Goal: Task Accomplishment & Management: Manage account settings

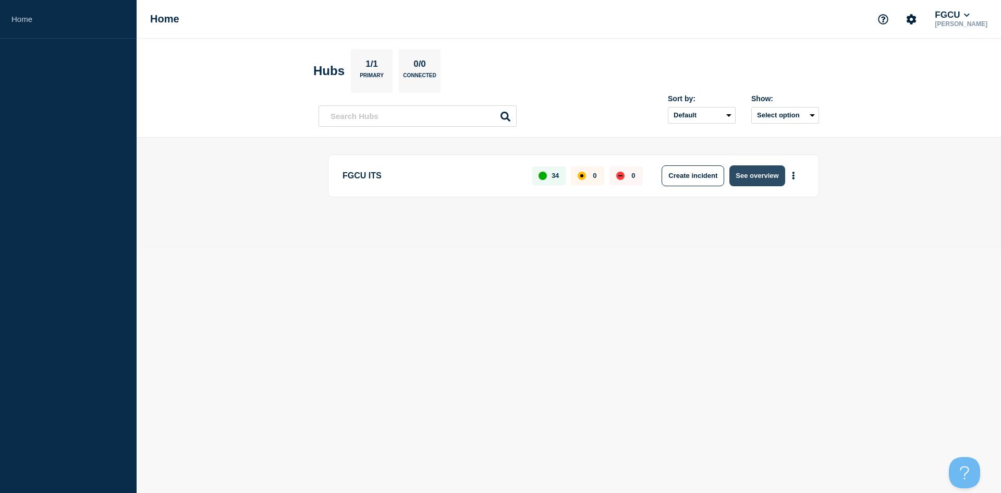
click at [748, 180] on button "See overview" at bounding box center [757, 175] width 55 height 21
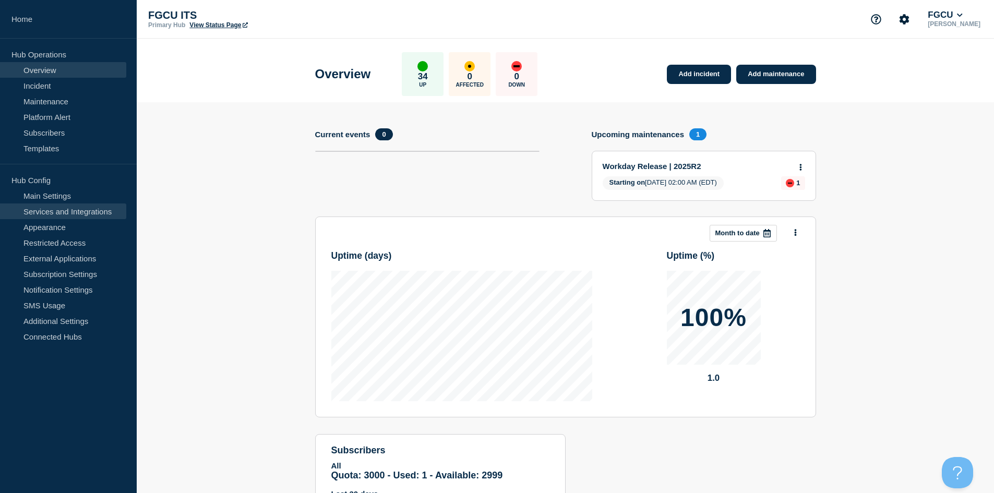
click at [72, 210] on link "Services and Integrations" at bounding box center [63, 211] width 126 height 16
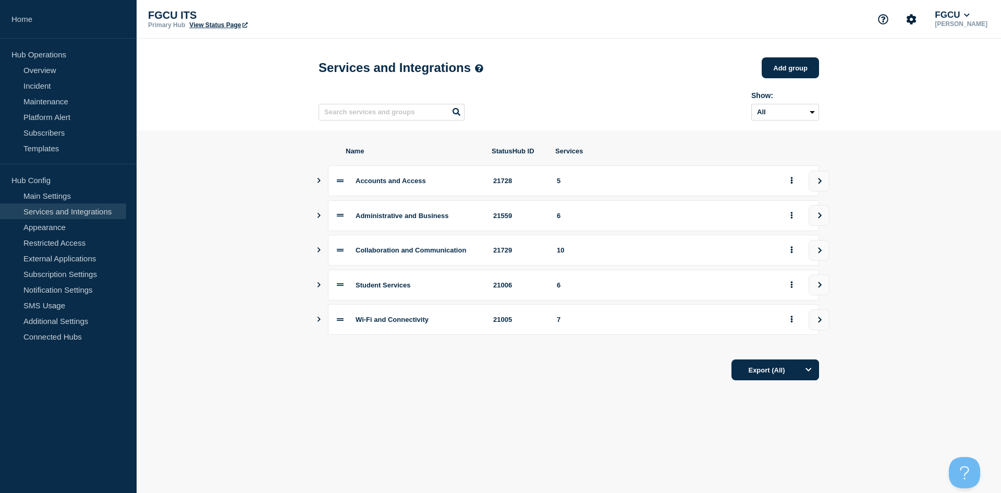
click at [317, 223] on button "Show services" at bounding box center [319, 215] width 5 height 31
click at [319, 220] on div "Administrative and Business 21559 6" at bounding box center [569, 215] width 501 height 31
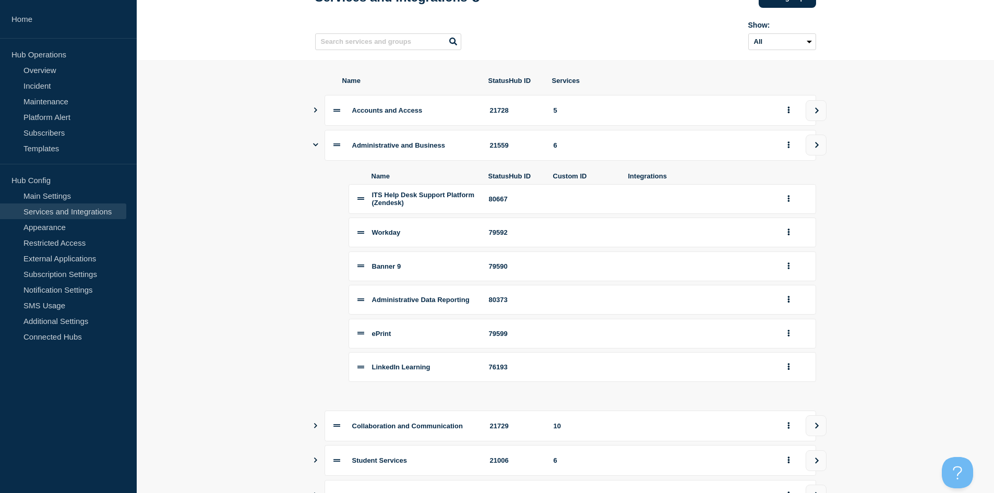
scroll to position [52, 0]
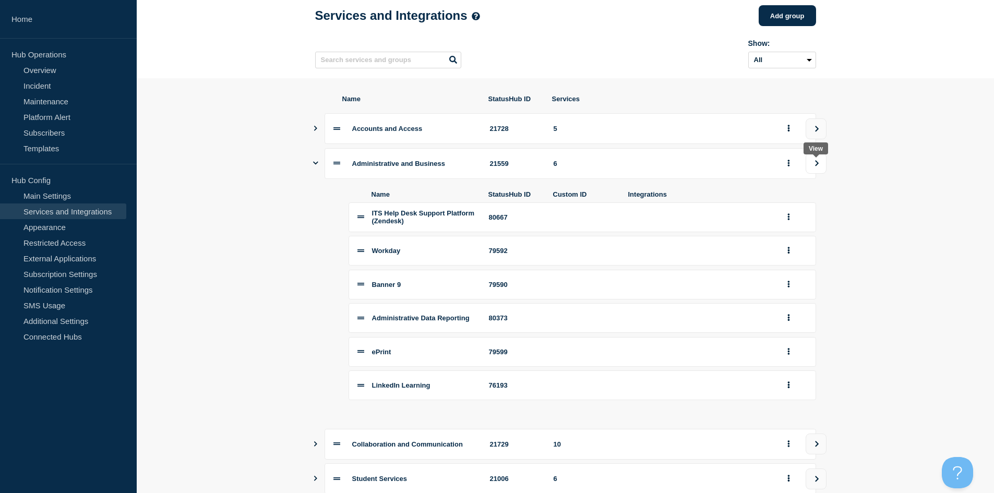
click at [816, 166] on icon "view group" at bounding box center [817, 163] width 4 height 6
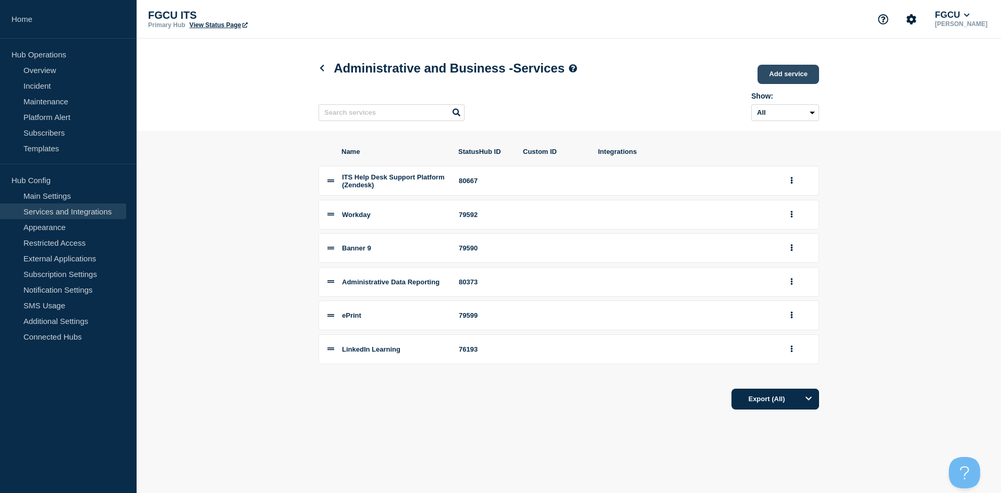
click at [802, 77] on link "Add service" at bounding box center [789, 74] width 62 height 19
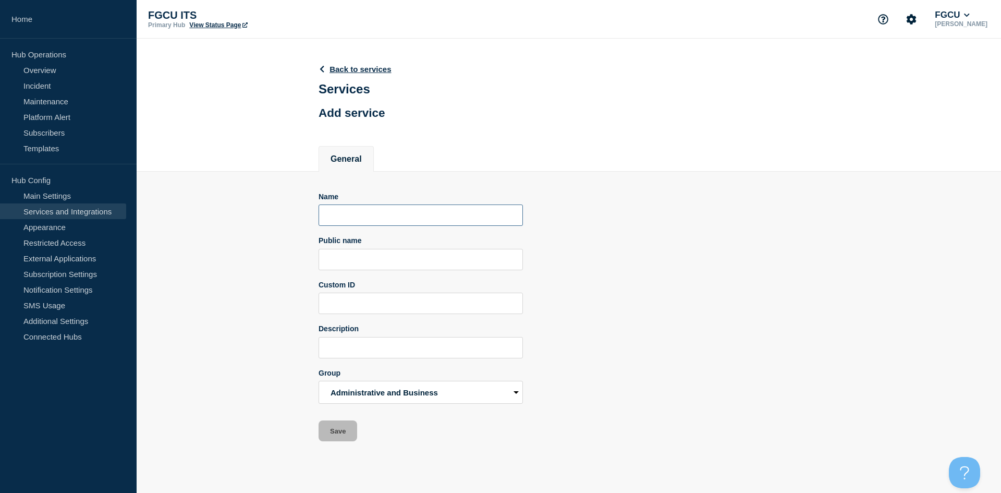
click at [353, 219] on input "Name" at bounding box center [421, 214] width 204 height 21
type input "Int"
type input "Integration"
type input "Integration Platform"
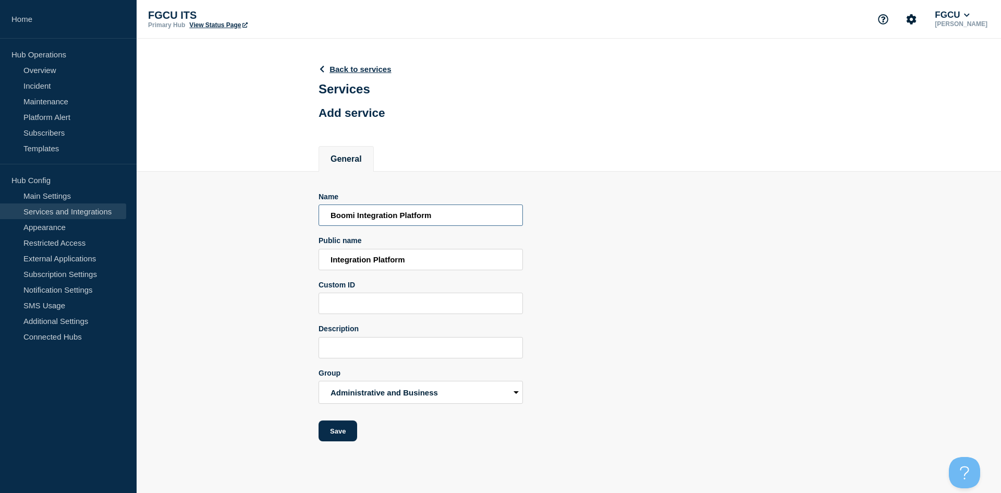
type input "Boomi Integration Platform"
click at [416, 355] on input "Description" at bounding box center [421, 347] width 204 height 21
click at [328, 437] on button "Save" at bounding box center [338, 430] width 39 height 21
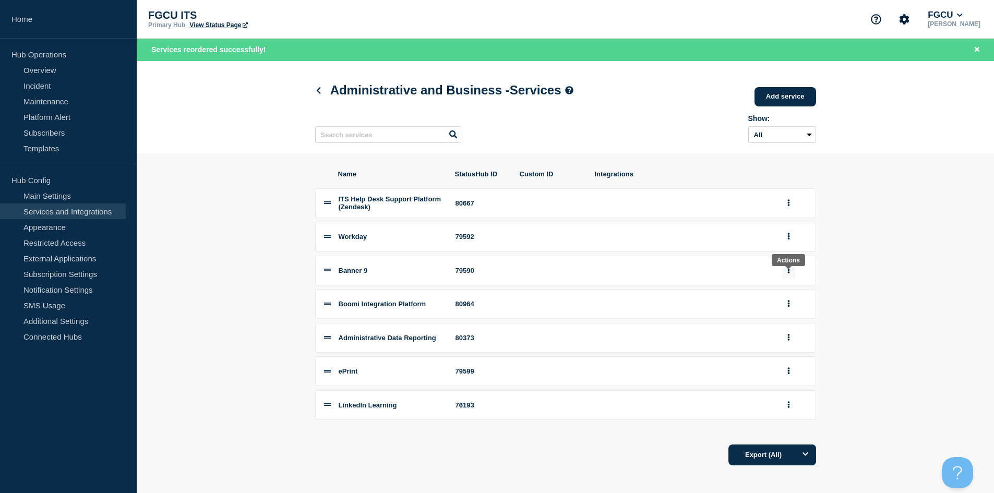
click at [791, 277] on button "group actions" at bounding box center [788, 270] width 13 height 16
click at [791, 296] on button "Edit" at bounding box center [794, 289] width 52 height 16
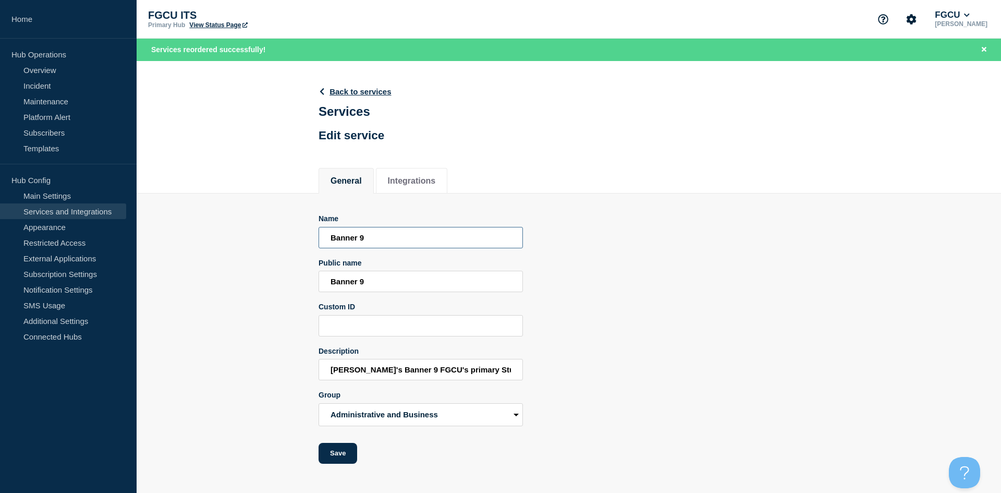
click at [357, 238] on input "Banner 9" at bounding box center [421, 237] width 204 height 21
drag, startPoint x: 358, startPoint y: 281, endPoint x: 398, endPoint y: 280, distance: 40.2
click at [398, 280] on input "Banner 9" at bounding box center [421, 281] width 204 height 21
click at [360, 282] on input "Banner" at bounding box center [421, 281] width 204 height 21
type input "Banner Student Information System"
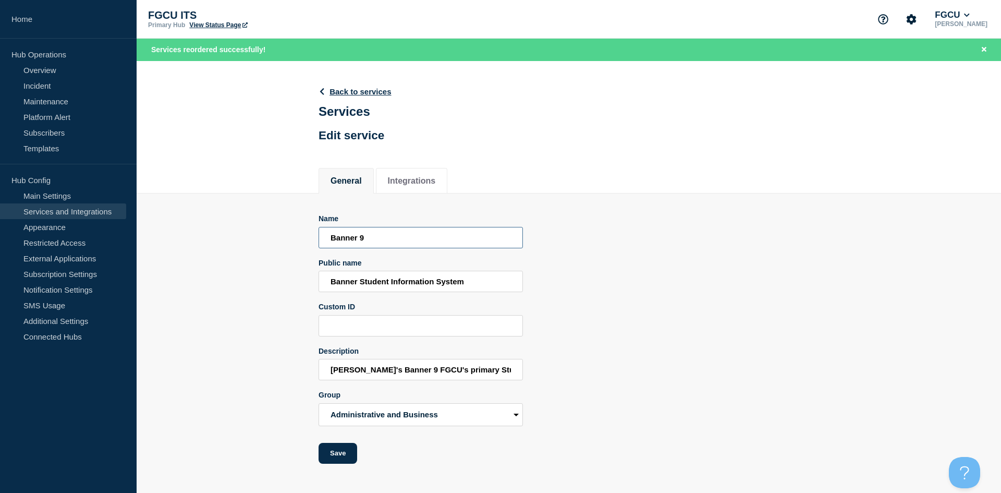
click at [419, 241] on input "Banner 9" at bounding box center [421, 237] width 204 height 21
type input "Banner SIS"
click at [339, 452] on button "Save" at bounding box center [338, 453] width 39 height 21
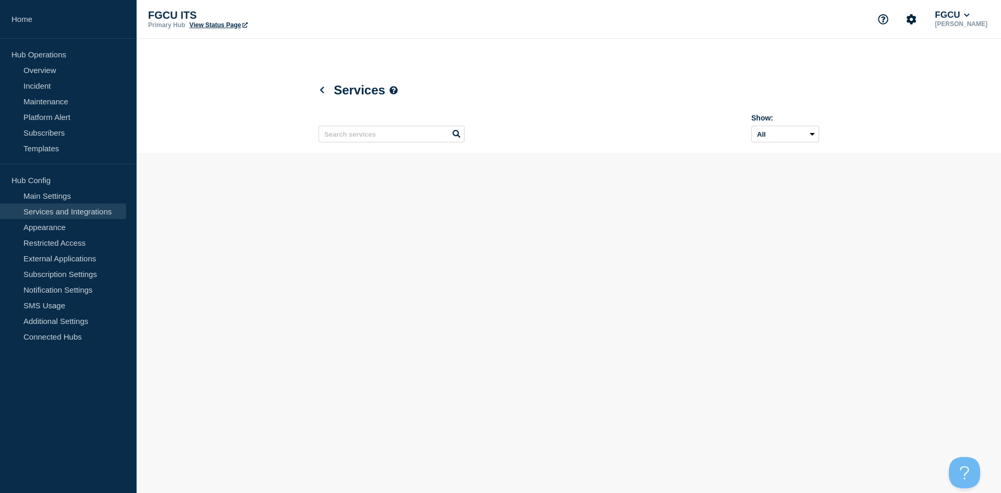
click at [292, 362] on body "Home Hub Operations Overview Incident Maintenance Platform Alert Subscribers Te…" at bounding box center [500, 246] width 1001 height 493
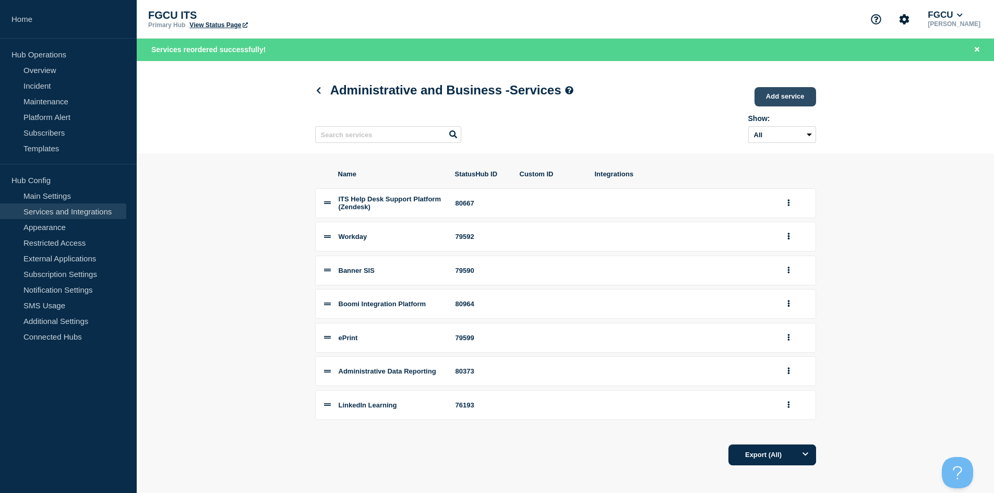
click at [786, 101] on link "Add service" at bounding box center [785, 96] width 62 height 19
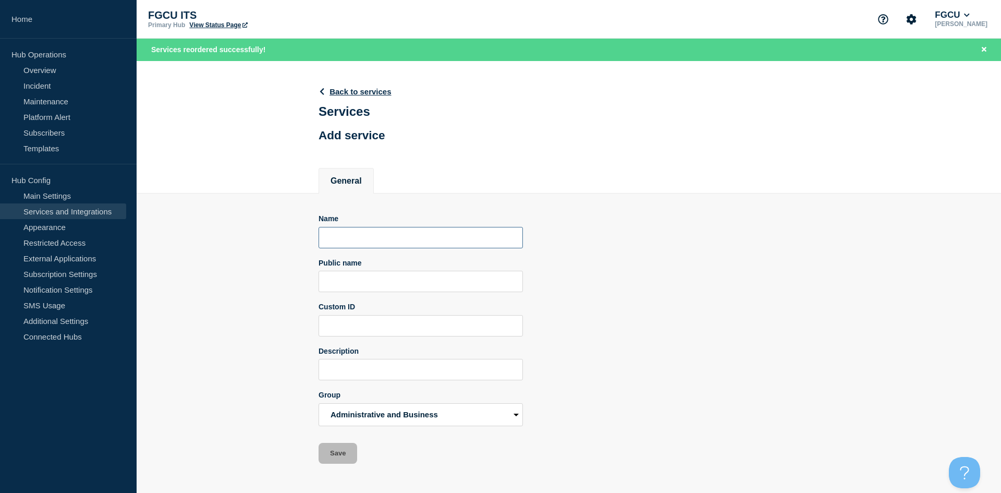
click at [392, 243] on input "Name" at bounding box center [421, 237] width 204 height 21
type input "Applications Manager"
type input "A"
type input "Scheduled"
click at [348, 380] on input "Description" at bounding box center [421, 369] width 204 height 21
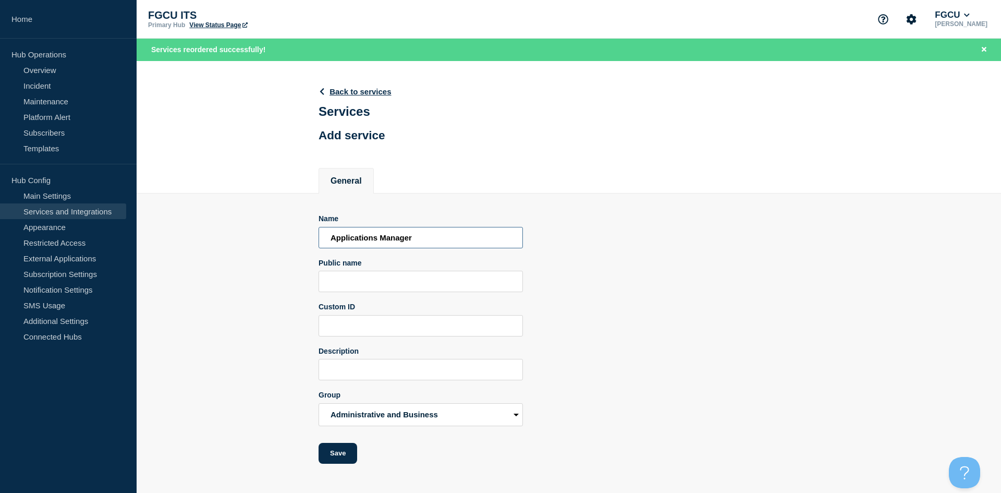
click at [421, 238] on input "Applications Manager" at bounding box center [421, 237] width 204 height 21
click at [442, 283] on input "Public name" at bounding box center [421, 281] width 204 height 21
paste input "Applications Manager"
type input "Applications Manager"
click at [241, 313] on section "Name Applications Manager Public name Applications Manager Custom ID Descriptio…" at bounding box center [569, 328] width 865 height 270
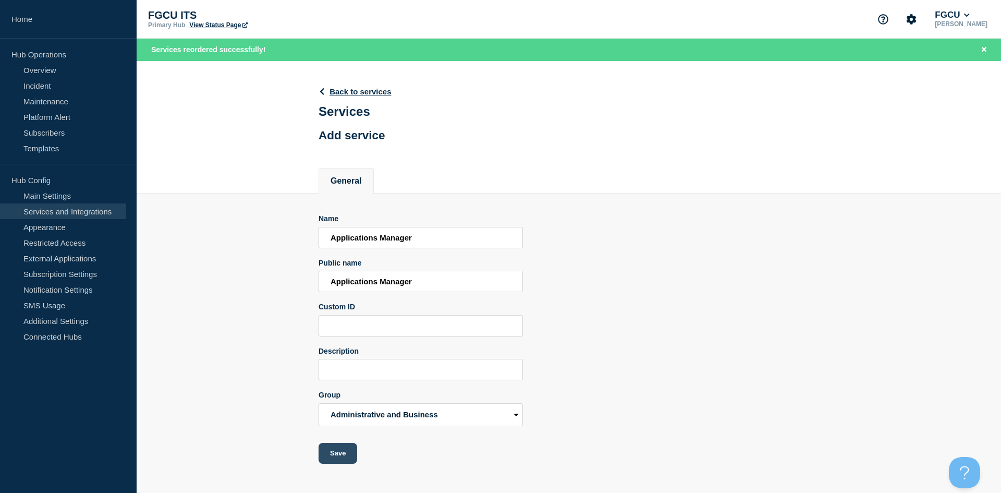
click at [336, 459] on button "Save" at bounding box center [338, 453] width 39 height 21
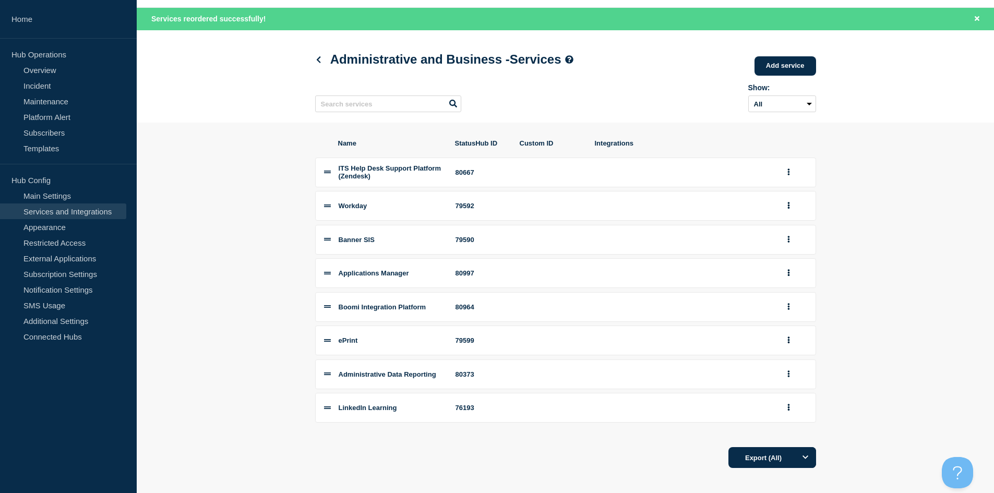
scroll to position [47, 0]
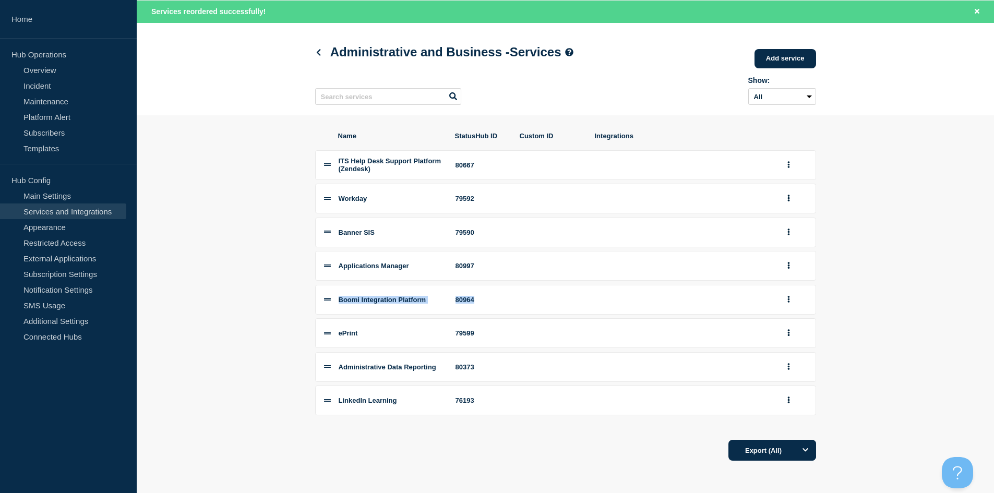
drag, startPoint x: 326, startPoint y: 335, endPoint x: 325, endPoint y: 303, distance: 31.8
click at [325, 303] on div "ITS Help Desk Support Platform (Zendesk) 80667 Workday 79592 Banner SIS 79590 A…" at bounding box center [565, 282] width 501 height 265
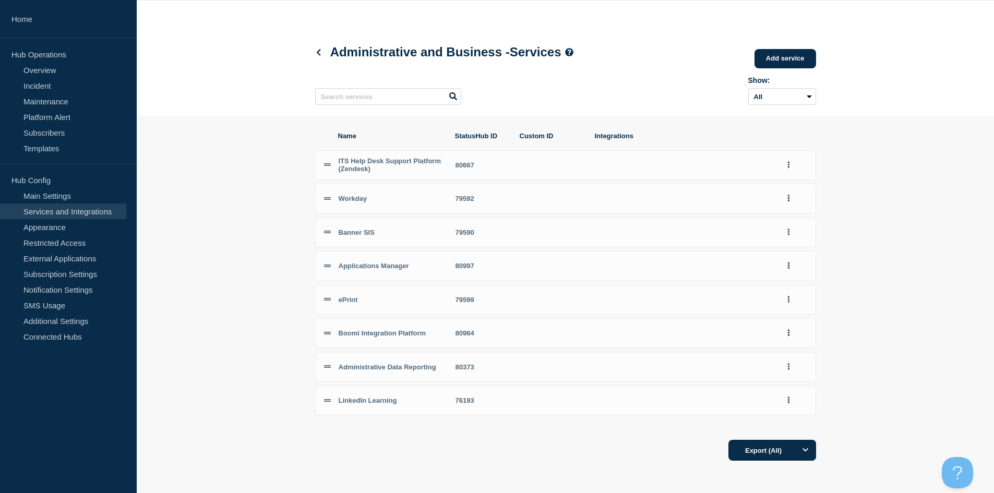
click at [269, 316] on body "Home Hub Operations Overview Incident Maintenance Platform Alert Subscribers Te…" at bounding box center [497, 208] width 994 height 493
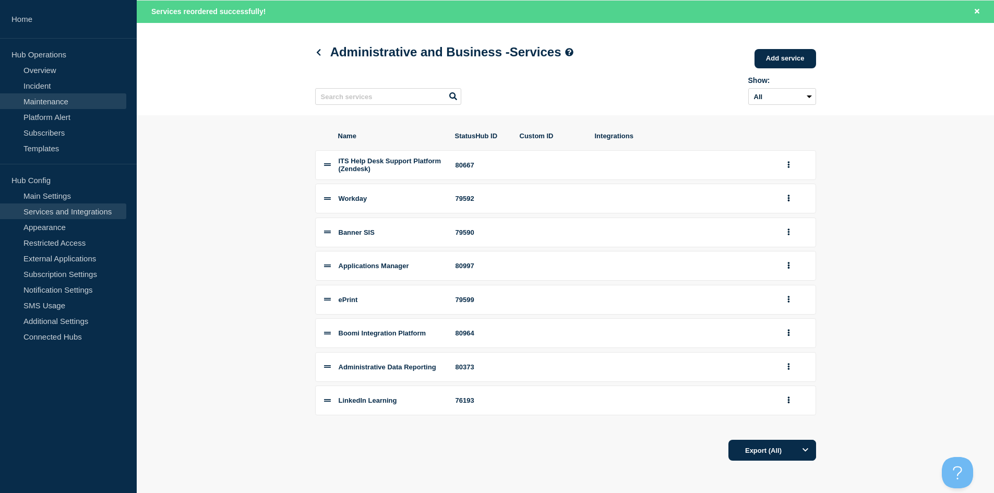
click at [56, 100] on link "Maintenance" at bounding box center [63, 101] width 126 height 16
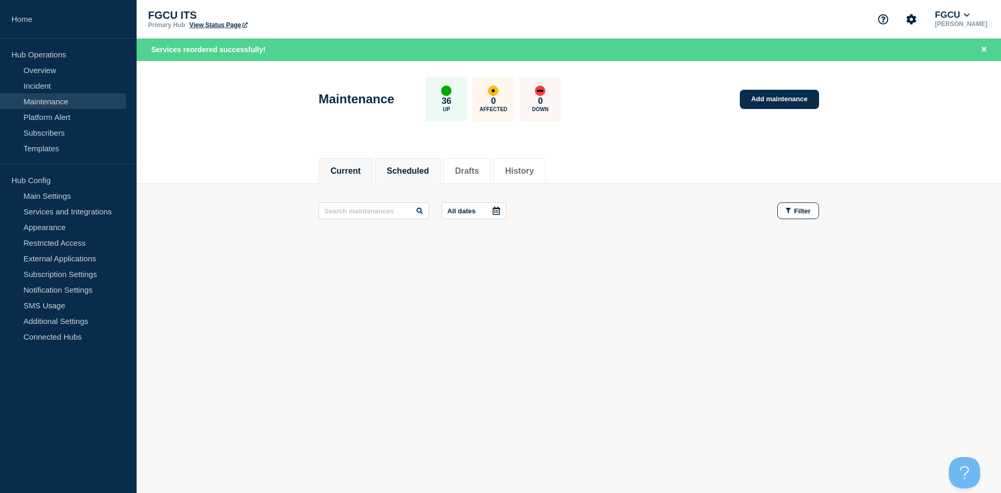
click at [409, 170] on button "Scheduled" at bounding box center [408, 170] width 42 height 9
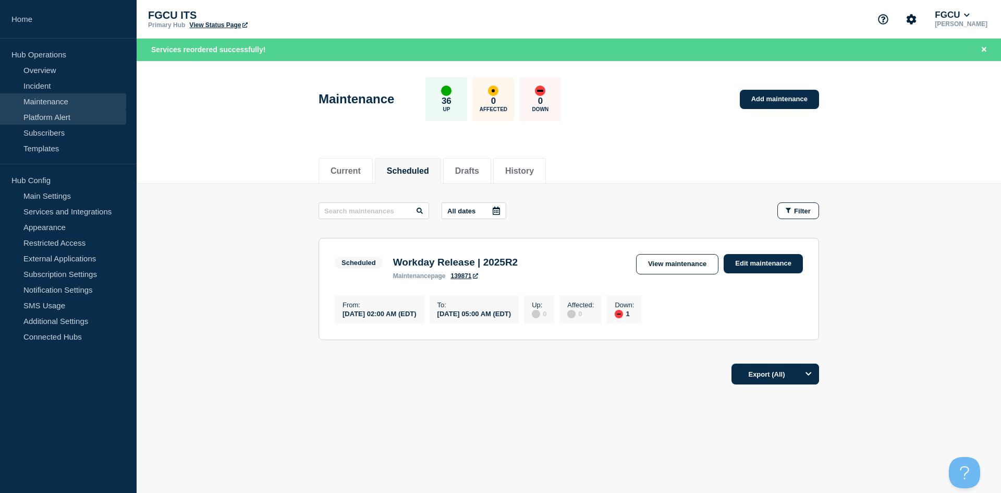
drag, startPoint x: 49, startPoint y: 111, endPoint x: 51, endPoint y: 119, distance: 8.5
click at [49, 111] on link "Platform Alert" at bounding box center [63, 117] width 126 height 16
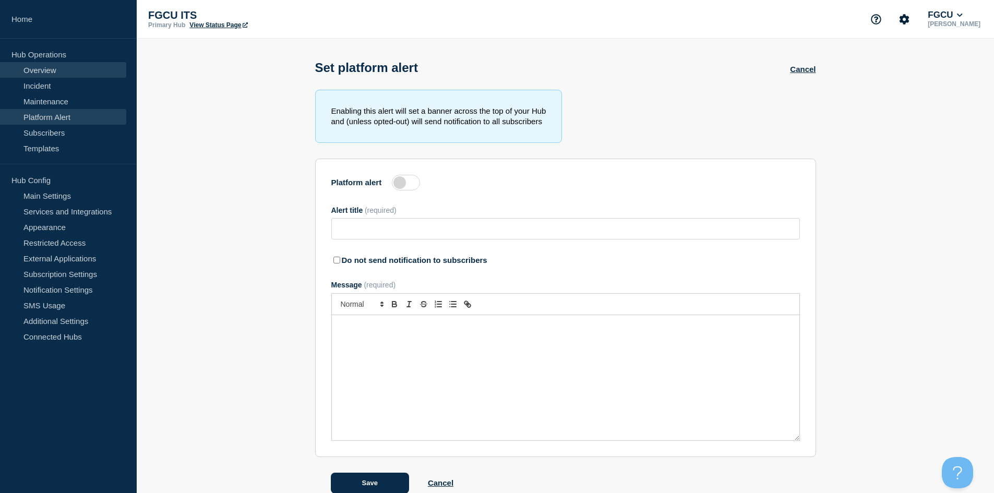
click at [67, 77] on link "Overview" at bounding box center [63, 70] width 126 height 16
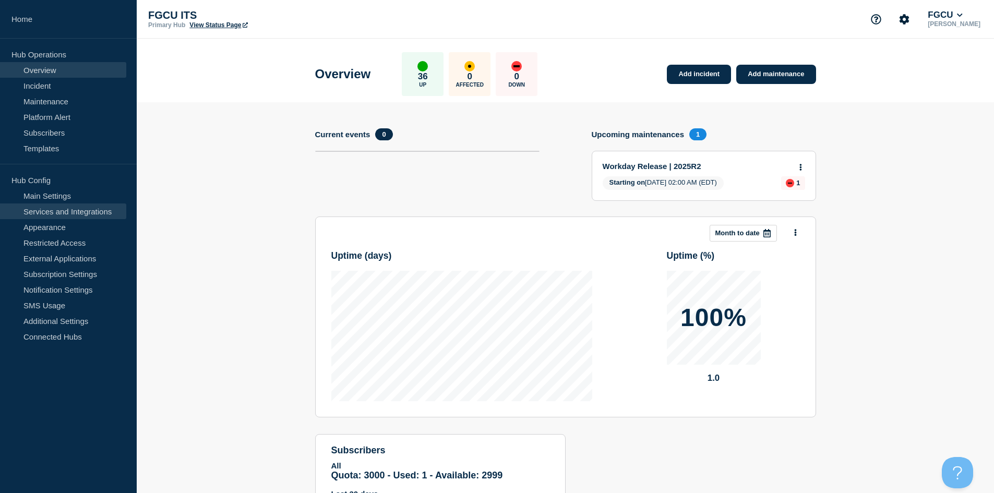
click at [92, 210] on link "Services and Integrations" at bounding box center [63, 211] width 126 height 16
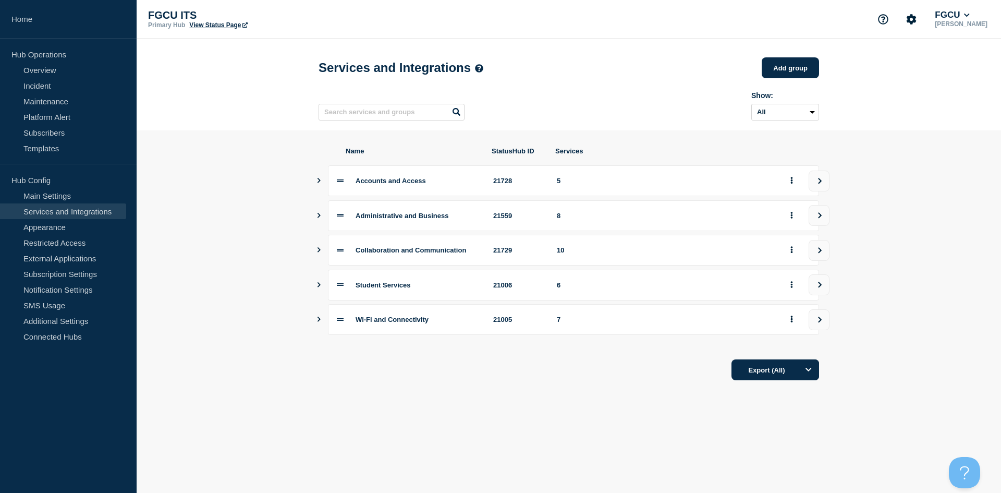
click at [320, 322] on icon "Show services" at bounding box center [319, 319] width 3 height 5
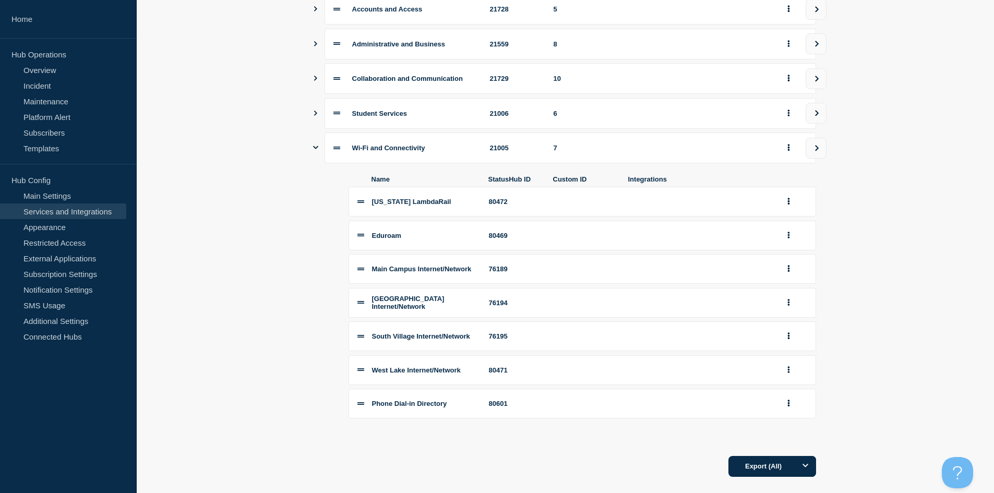
scroll to position [153, 0]
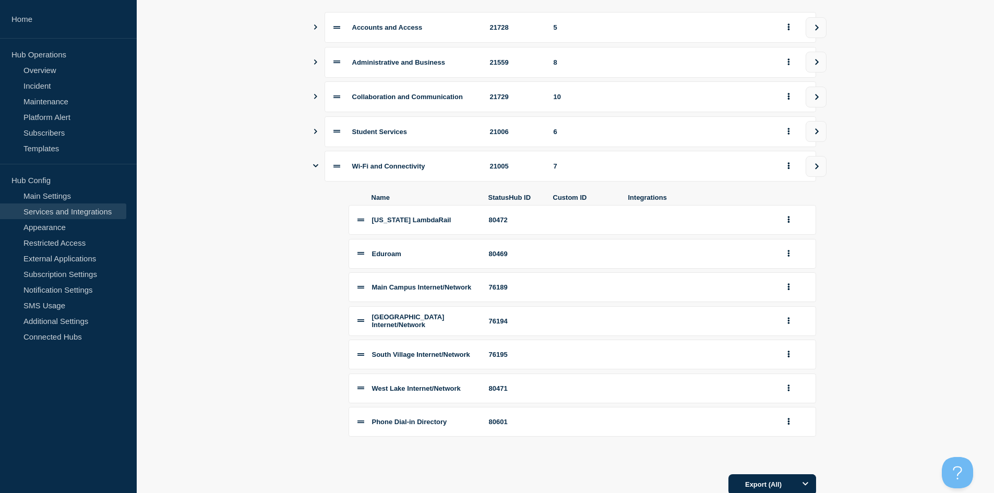
click at [316, 169] on icon "Show services" at bounding box center [315, 165] width 5 height 7
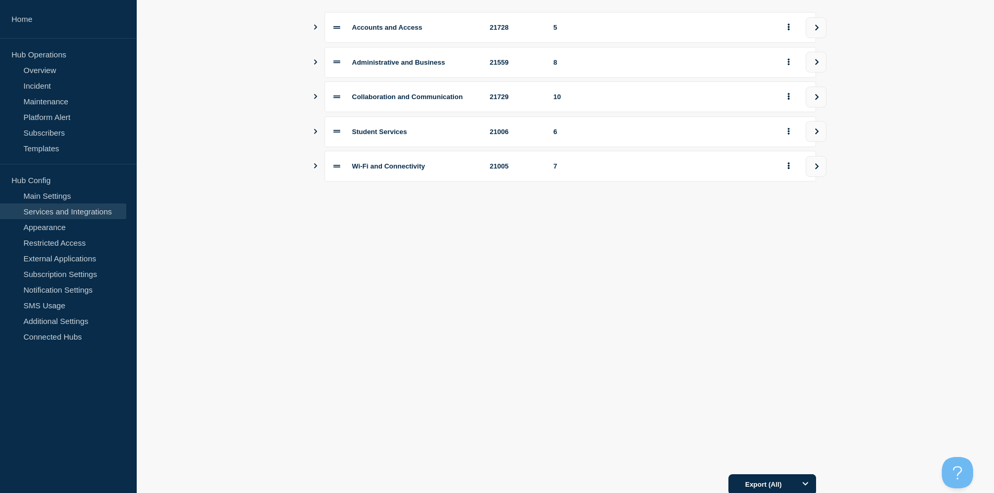
scroll to position [0, 0]
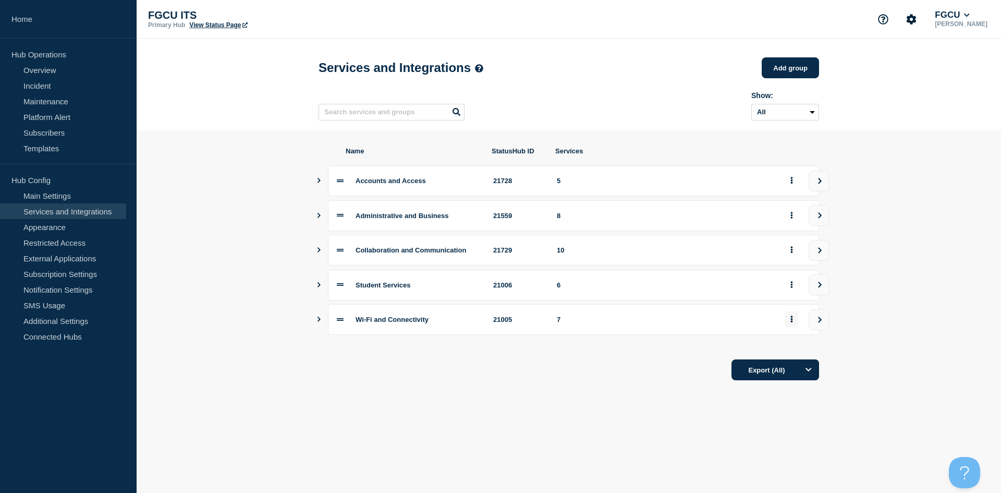
click at [788, 324] on button "group actions" at bounding box center [791, 319] width 13 height 16
click at [512, 426] on body "Home Hub Operations Overview Incident Maintenance Platform Alert Subscribers Te…" at bounding box center [500, 246] width 1001 height 493
click at [318, 287] on icon "Show services" at bounding box center [319, 284] width 7 height 5
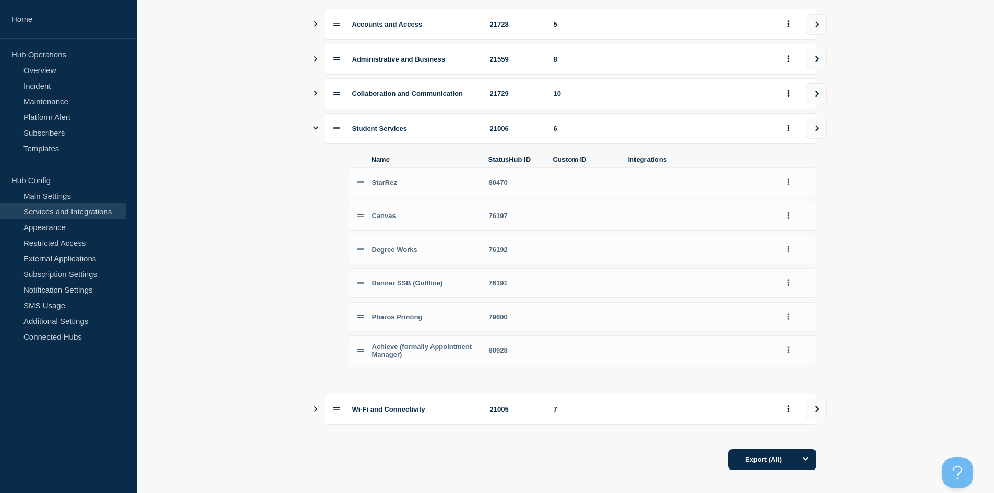
scroll to position [179, 0]
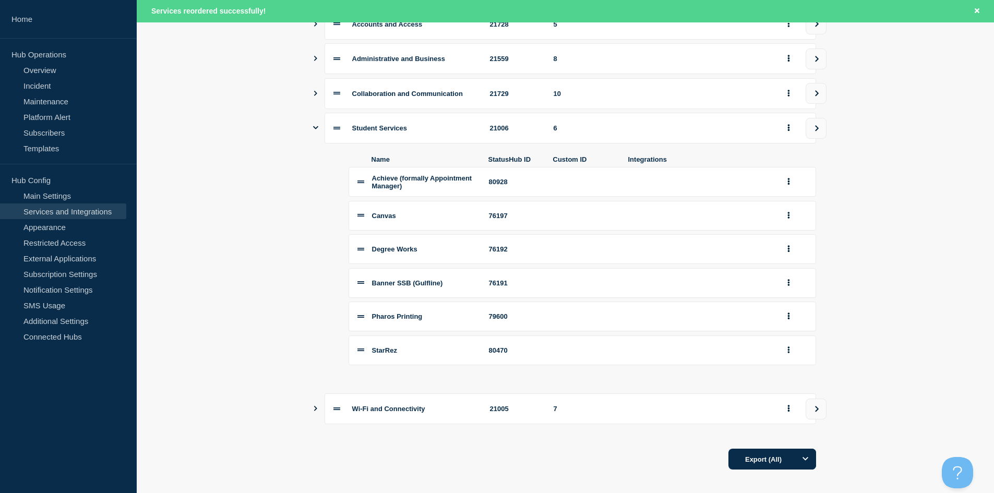
click at [316, 274] on div "Name StatusHub ID Custom ID Integrations Achieve (formally Appointment Manager)…" at bounding box center [565, 260] width 501 height 234
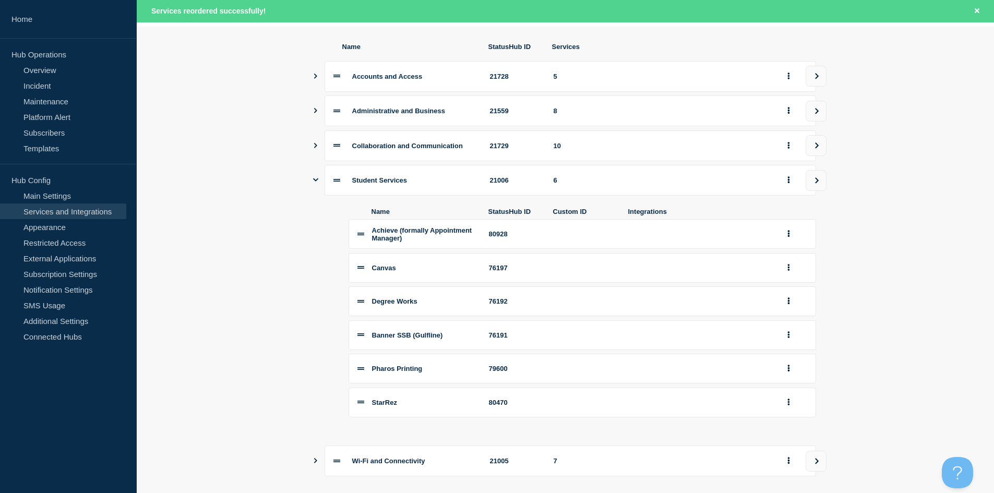
click at [318, 183] on icon "Show services" at bounding box center [315, 179] width 5 height 7
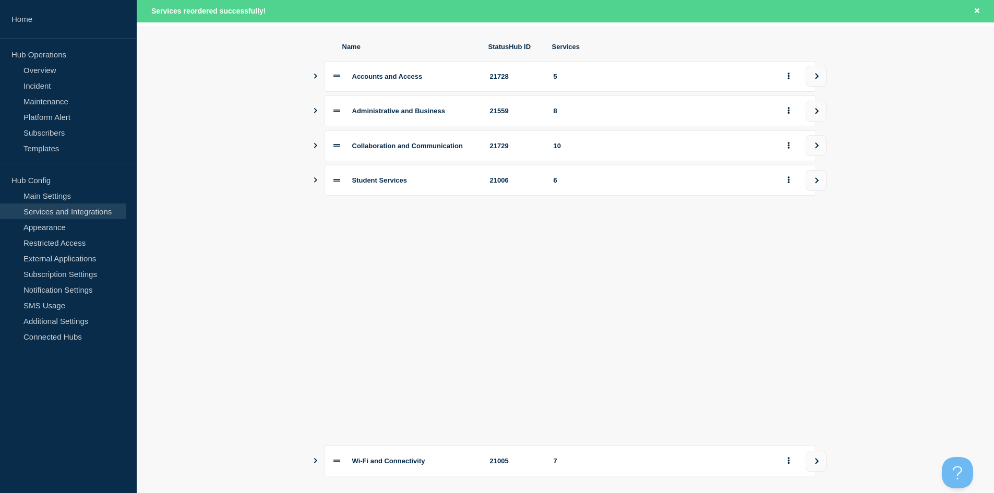
scroll to position [0, 0]
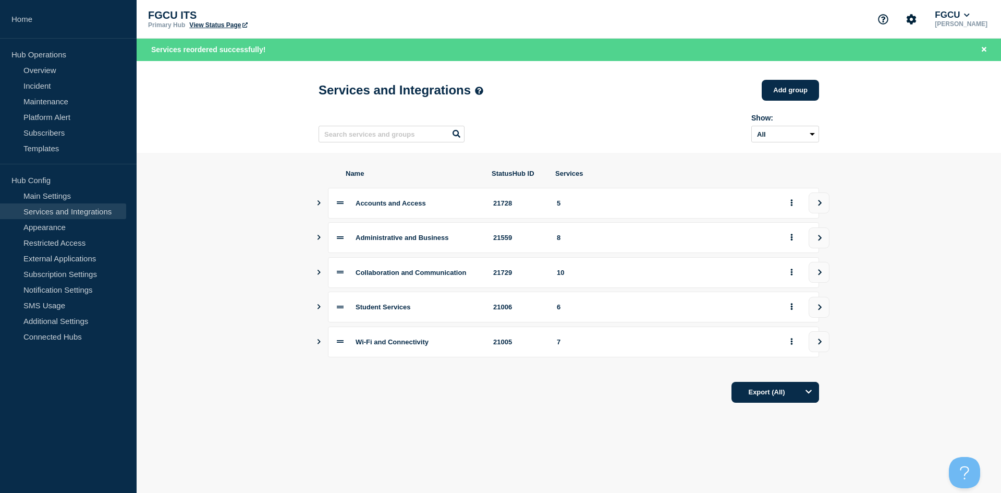
click at [319, 274] on icon "Show services" at bounding box center [319, 272] width 7 height 5
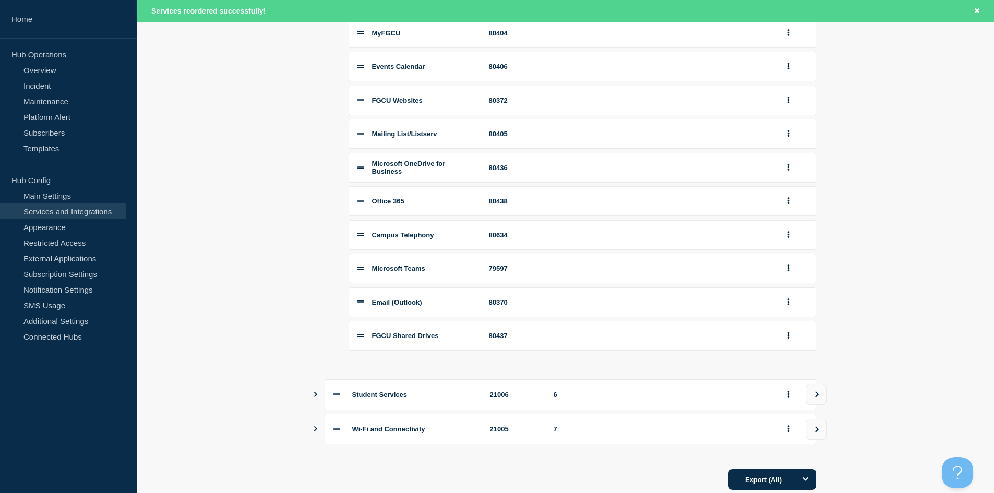
scroll to position [332, 0]
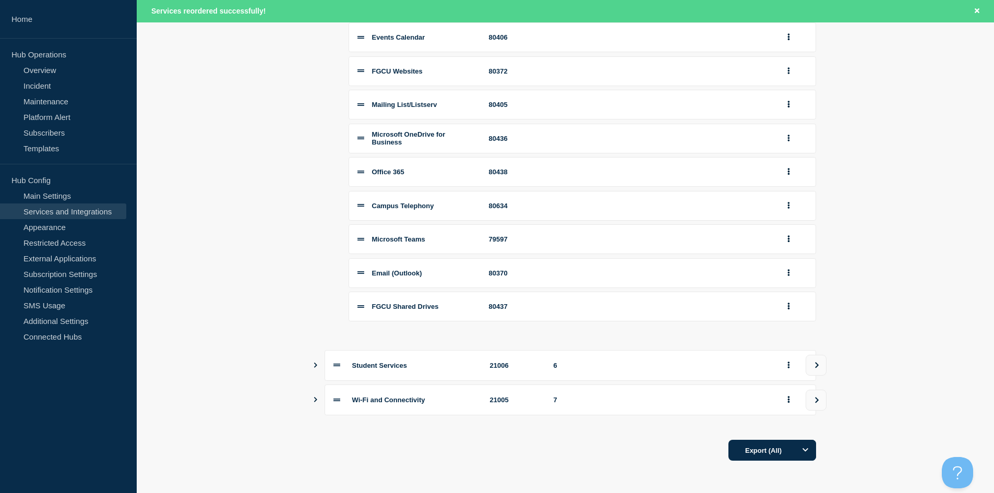
click at [319, 401] on icon "Show services" at bounding box center [315, 399] width 7 height 5
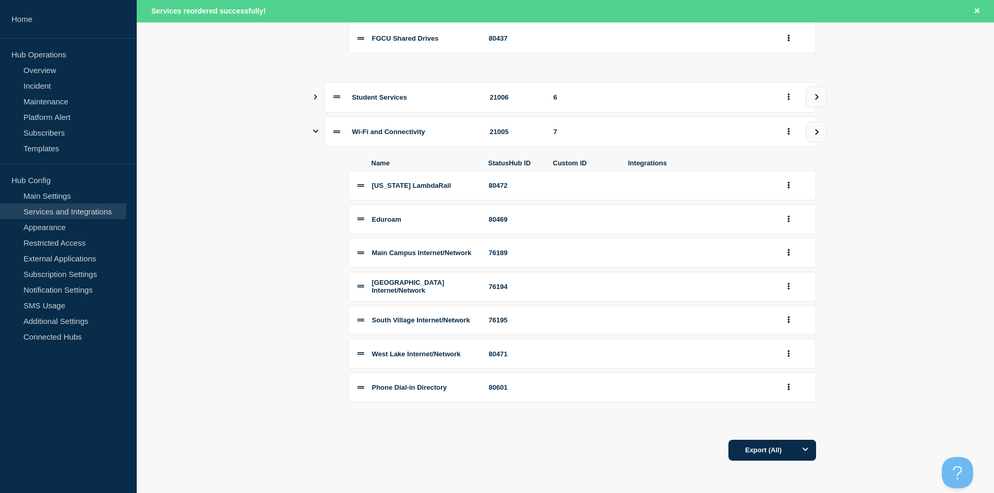
scroll to position [593, 0]
click at [820, 135] on icon "view group" at bounding box center [816, 132] width 7 height 6
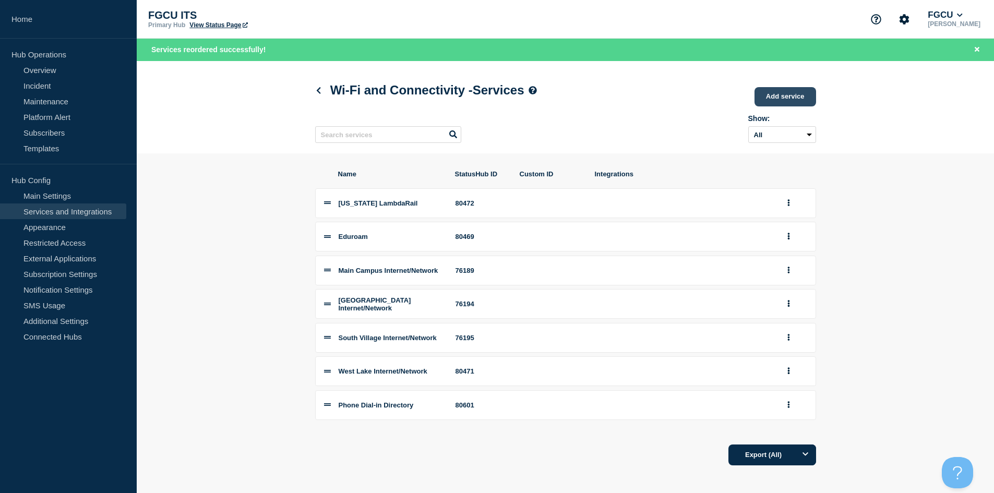
click at [780, 95] on link "Add service" at bounding box center [785, 96] width 62 height 19
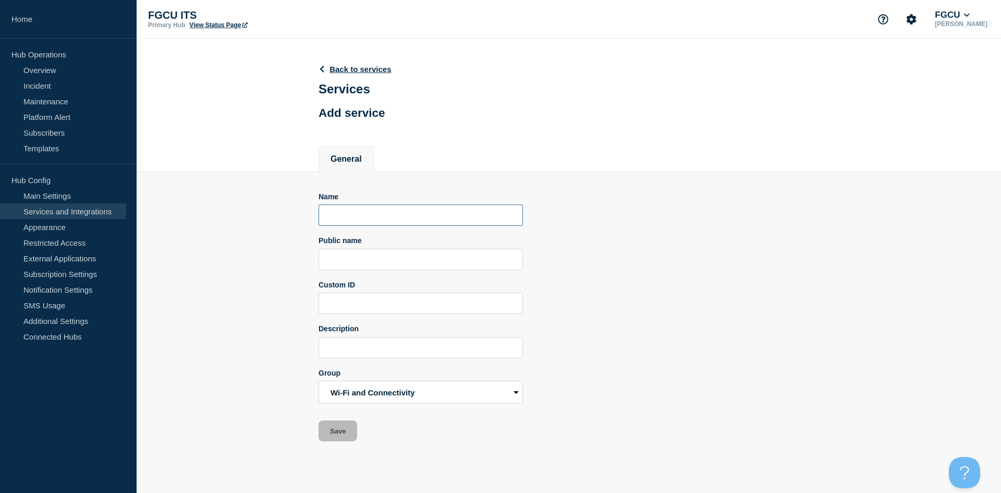
click at [368, 218] on input "Name" at bounding box center [421, 214] width 204 height 21
type input "Ivanti VPN"
paste input "Ivanti"
drag, startPoint x: 366, startPoint y: 263, endPoint x: 301, endPoint y: 264, distance: 65.2
click at [301, 264] on section "Name [PERSON_NAME] VPN Public name Ivanti Custom ID Description Group Accounts …" at bounding box center [569, 307] width 865 height 270
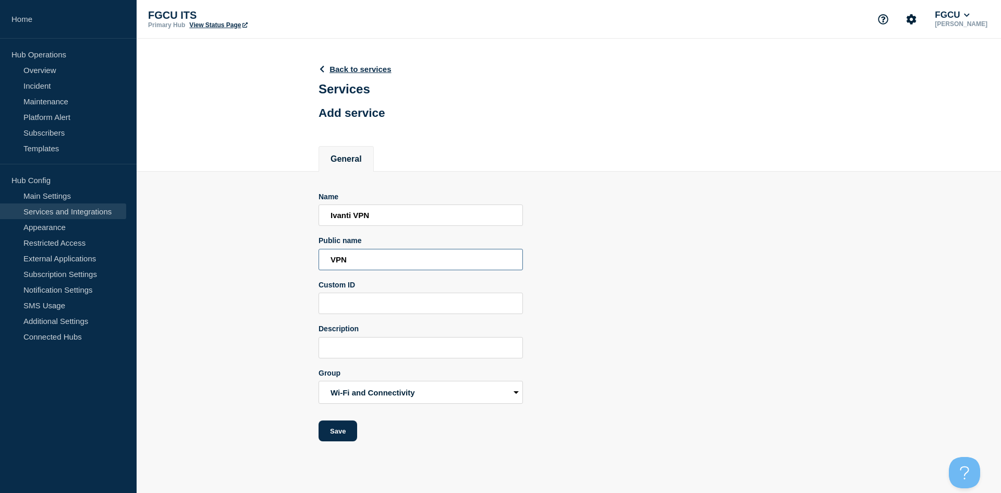
type input "VPN"
click at [301, 264] on section "Name [PERSON_NAME] VPN Public name VPN Custom ID Description Group Accounts and…" at bounding box center [569, 307] width 865 height 270
click at [345, 429] on button "Save" at bounding box center [338, 430] width 39 height 21
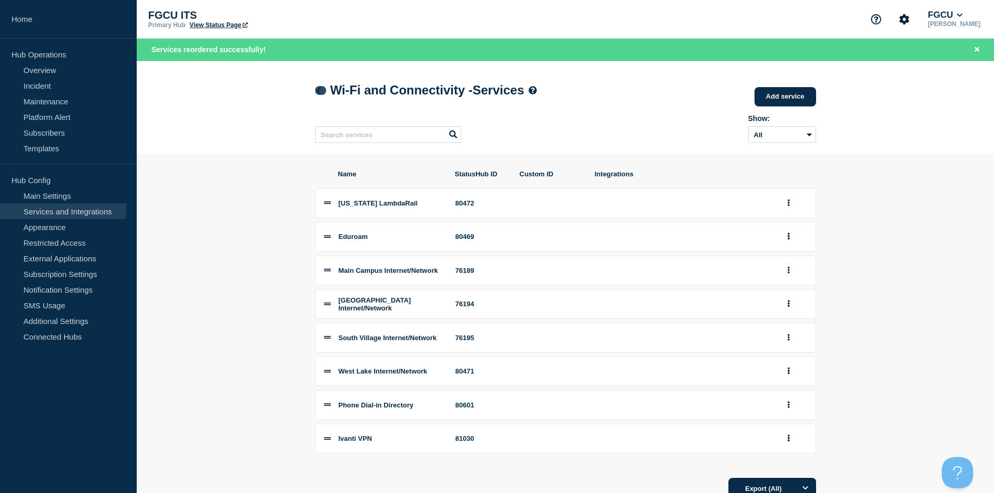
click at [315, 91] on icon at bounding box center [318, 90] width 8 height 7
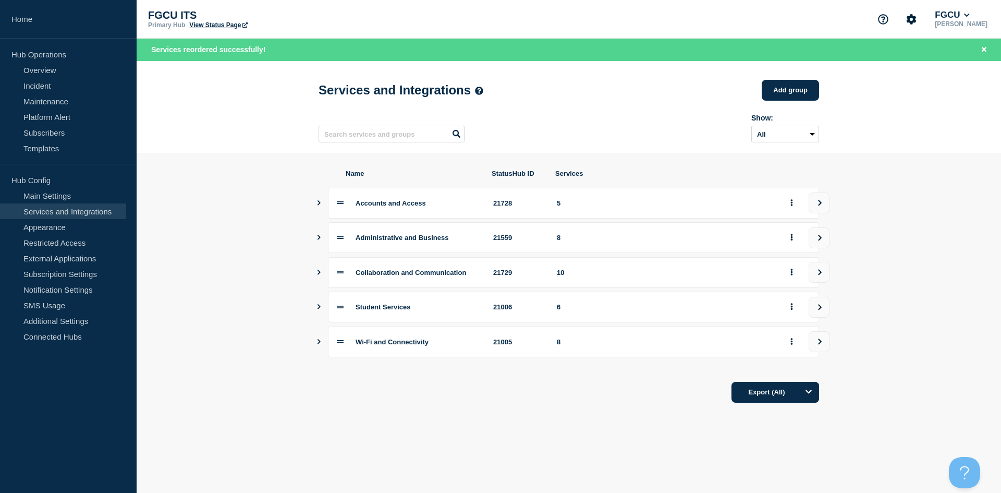
click at [318, 309] on icon "Show services" at bounding box center [319, 306] width 7 height 5
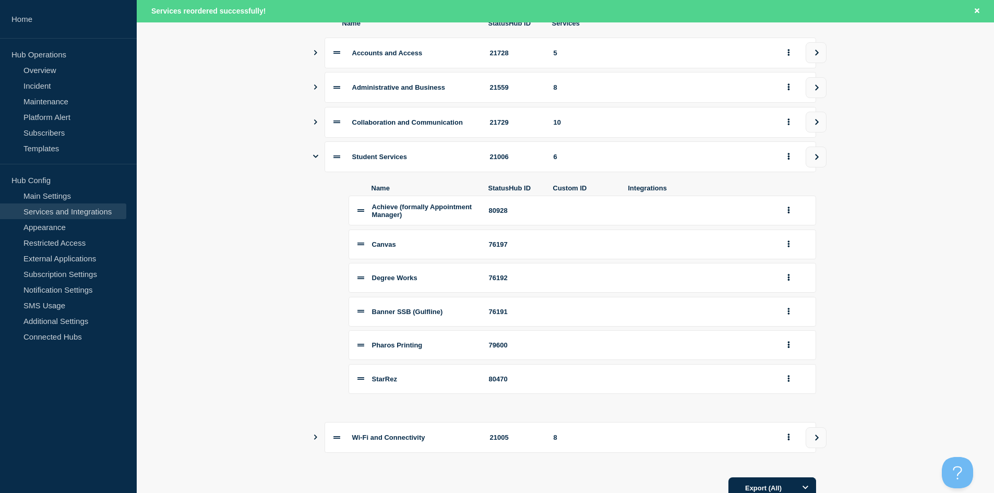
scroll to position [156, 0]
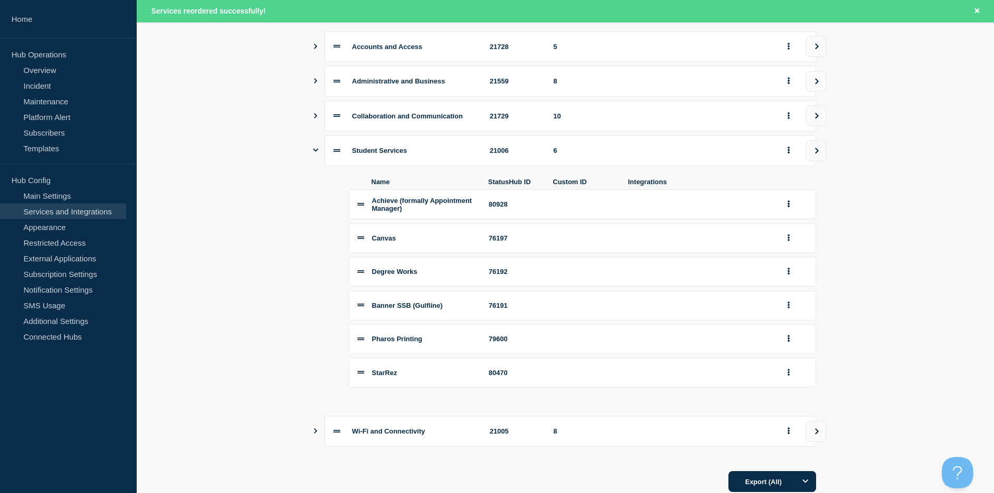
click at [316, 118] on icon "Show services" at bounding box center [315, 115] width 3 height 5
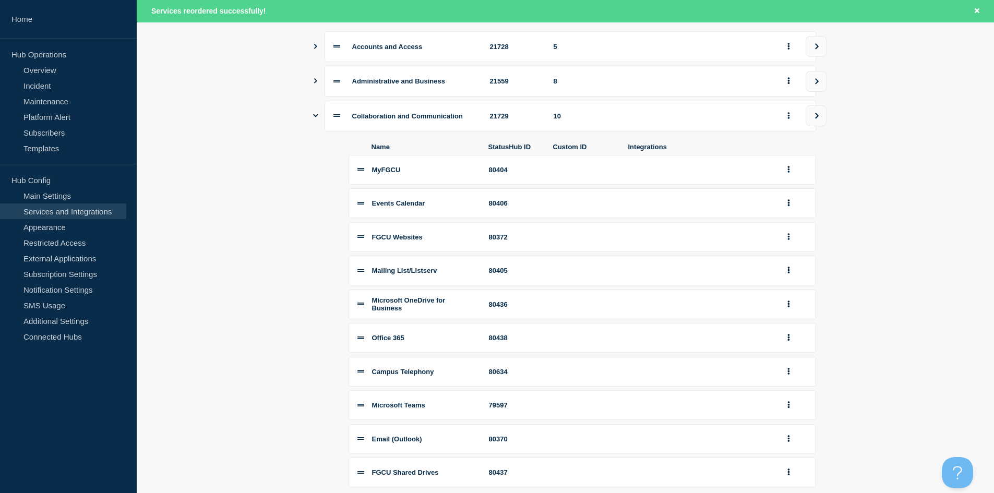
click at [319, 119] on div "Collaboration and Communication 21729 10" at bounding box center [565, 116] width 501 height 31
click at [318, 122] on div "Collaboration and Communication 21729 10" at bounding box center [565, 116] width 501 height 31
click at [315, 117] on icon "Show services" at bounding box center [315, 115] width 5 height 3
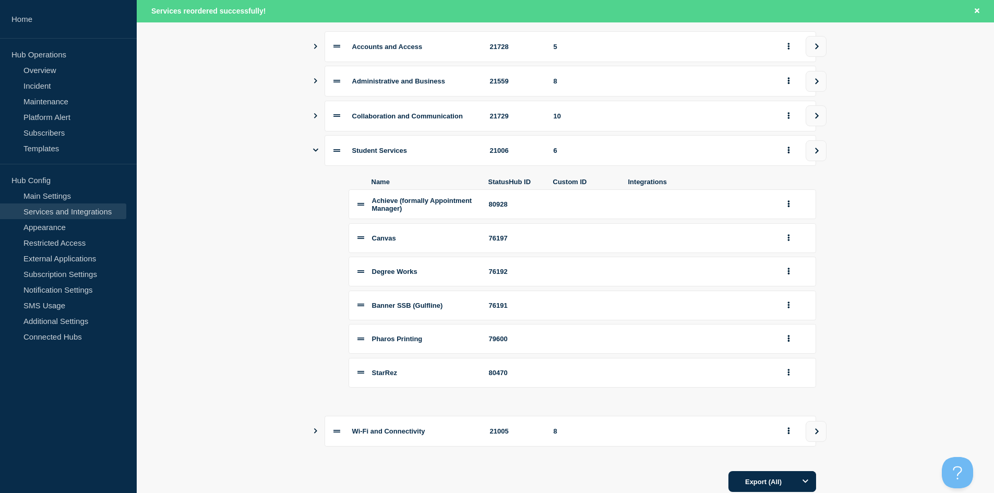
click at [314, 152] on icon "Show services" at bounding box center [315, 150] width 5 height 3
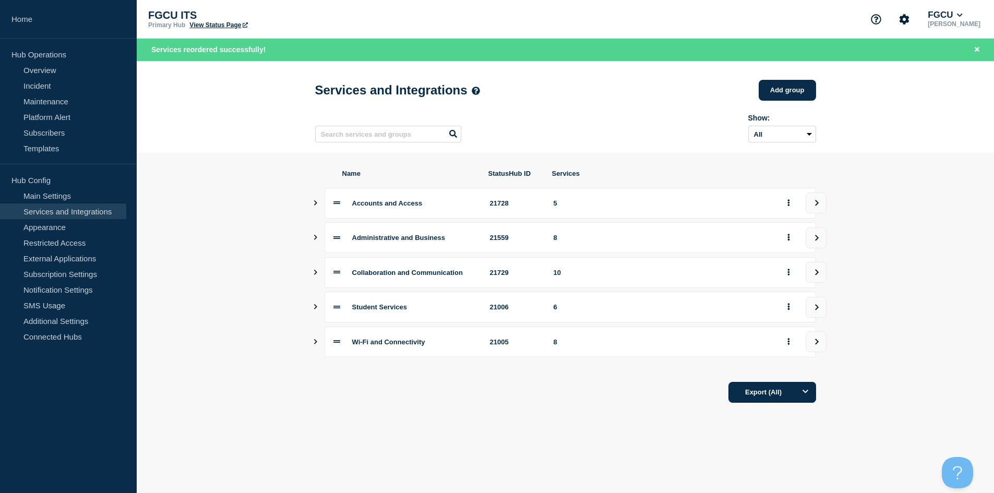
scroll to position [0, 0]
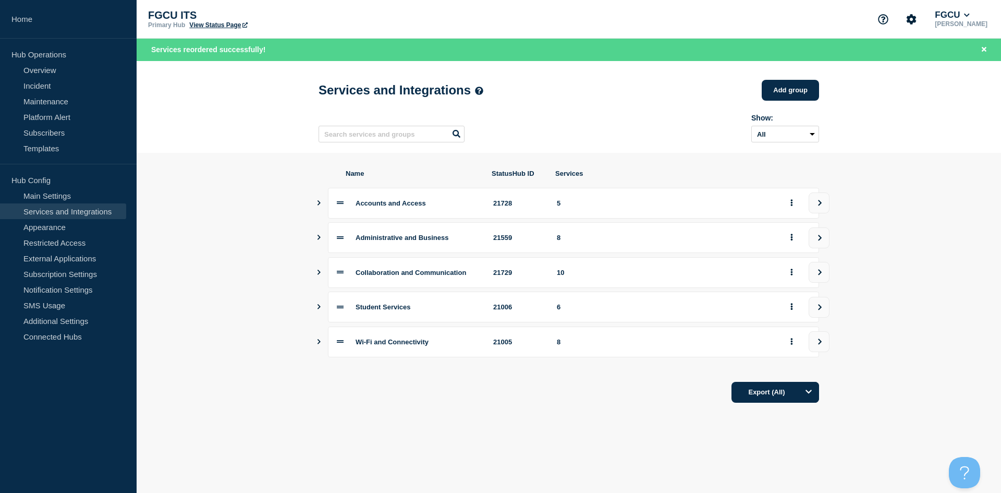
click at [321, 237] on button "Show services" at bounding box center [319, 237] width 5 height 31
click at [318, 238] on icon "Show services" at bounding box center [319, 237] width 5 height 7
click at [318, 240] on icon "Show services" at bounding box center [319, 237] width 7 height 5
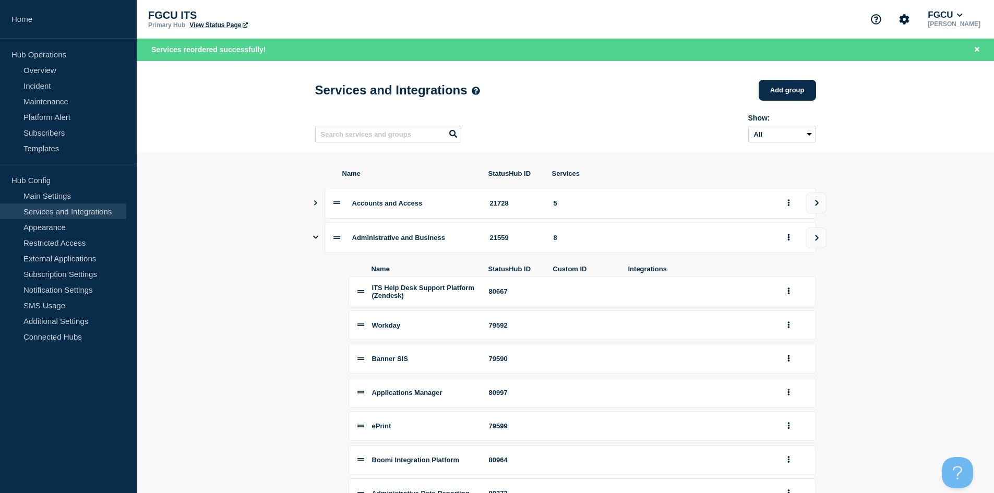
click at [195, 27] on link "View Status Page" at bounding box center [218, 24] width 58 height 7
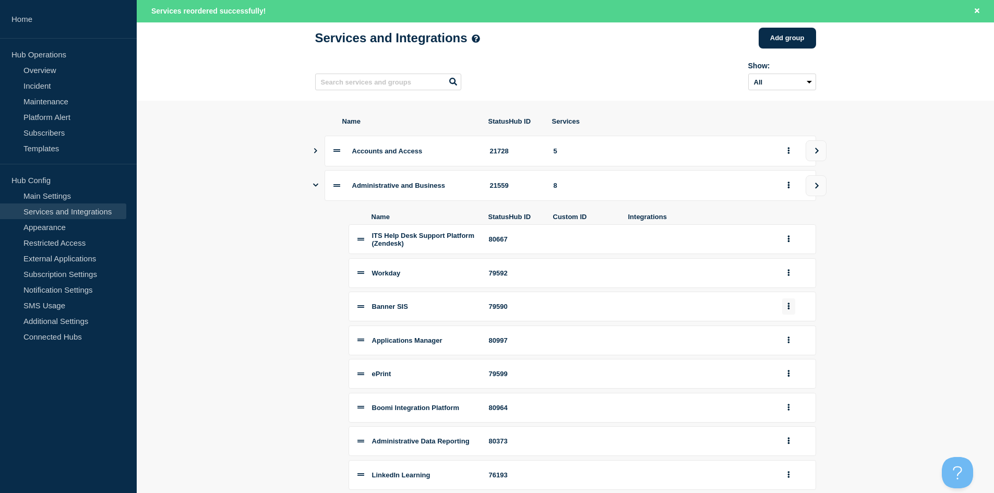
click at [786, 314] on button "group actions" at bounding box center [788, 306] width 13 height 16
click at [784, 331] on button "Edit" at bounding box center [794, 325] width 52 height 16
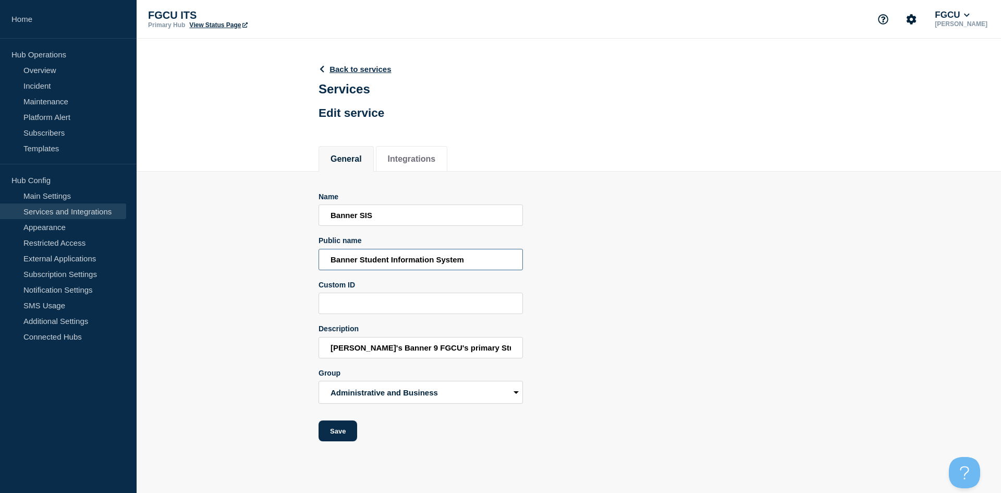
drag, startPoint x: 357, startPoint y: 260, endPoint x: 507, endPoint y: 257, distance: 149.7
click at [507, 257] on input "Banner Student Information System" at bounding box center [421, 259] width 204 height 21
type input "Banner SIS"
click at [392, 218] on input "Banner SIS" at bounding box center [421, 214] width 204 height 21
click at [229, 328] on section "Name Banner SIS Public name Banner SIS Custom ID Description Ellucian's Banner …" at bounding box center [569, 307] width 865 height 270
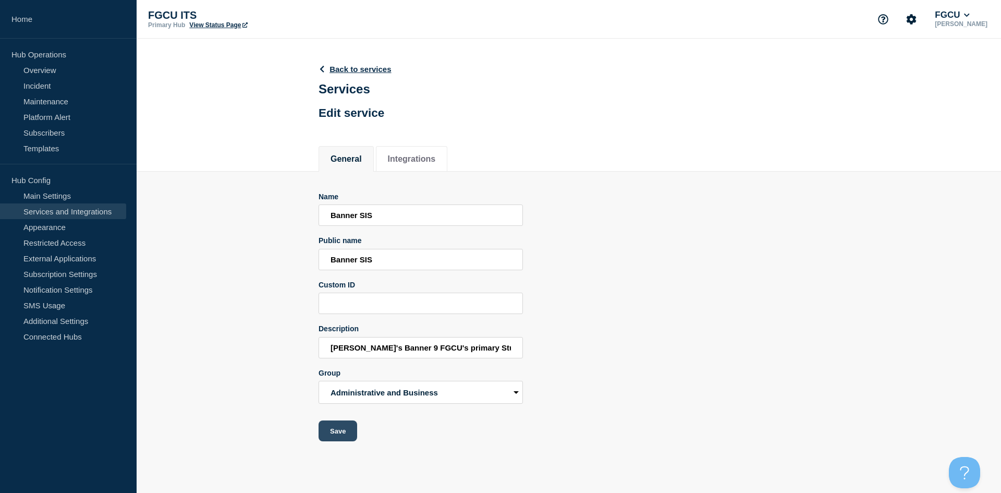
click at [344, 437] on button "Save" at bounding box center [338, 430] width 39 height 21
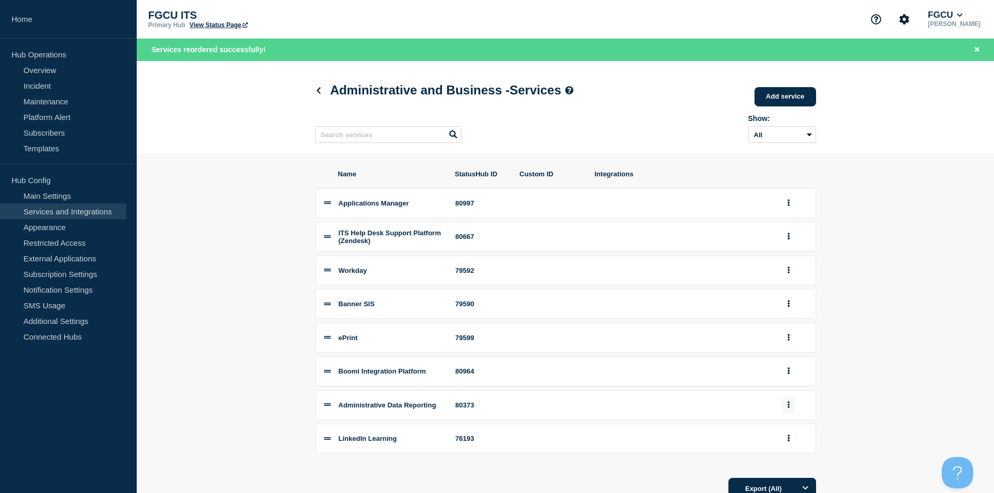
click at [790, 412] on button "group actions" at bounding box center [788, 405] width 13 height 16
click at [792, 320] on button "Edit" at bounding box center [794, 314] width 52 height 16
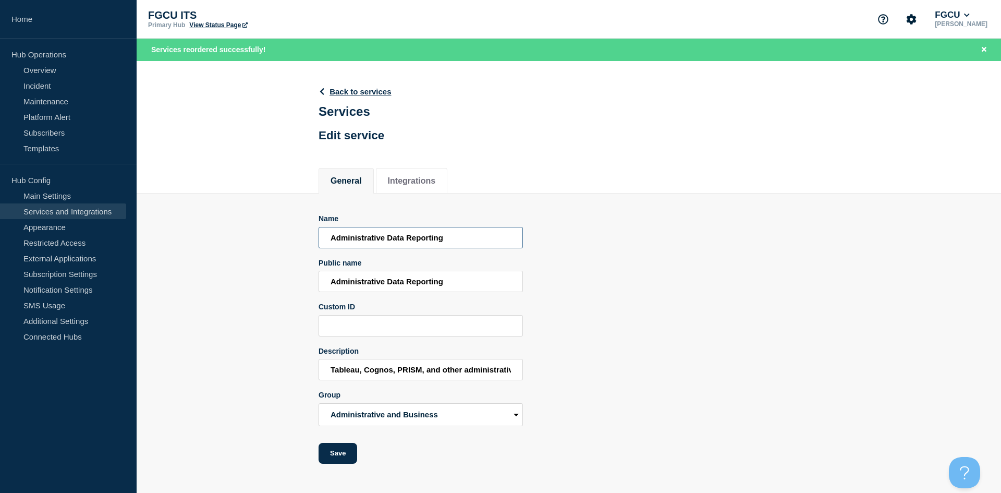
drag, startPoint x: 388, startPoint y: 240, endPoint x: 306, endPoint y: 239, distance: 81.9
click at [306, 239] on section "Name Administrative Data Reporting Public name Administrative Data Reporting Cu…" at bounding box center [569, 328] width 865 height 270
drag, startPoint x: 388, startPoint y: 283, endPoint x: 318, endPoint y: 280, distance: 69.9
click at [318, 280] on section "Name Administrative Data Reporting Public name Administrative Data Reporting Cu…" at bounding box center [569, 328] width 865 height 270
type input "Data Reporting"
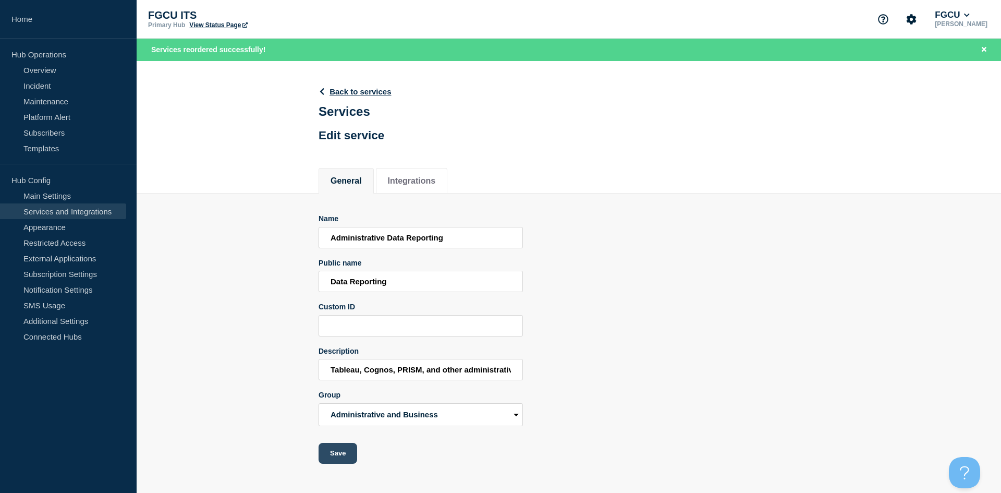
click at [340, 454] on button "Save" at bounding box center [338, 453] width 39 height 21
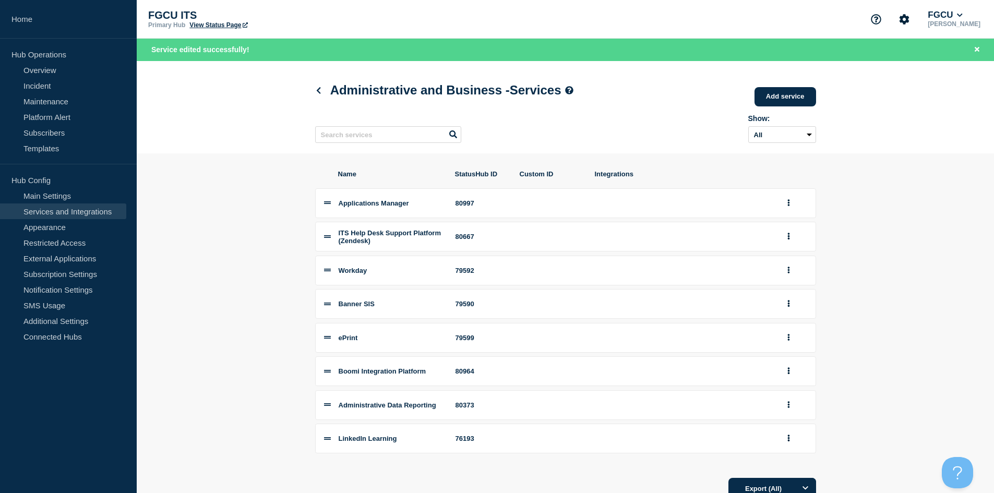
click at [234, 248] on section "Name StatusHub ID Custom ID Integrations Applications Manager 80997 ITS Help De…" at bounding box center [565, 334] width 857 height 362
click at [317, 94] on icon at bounding box center [318, 90] width 8 height 7
